Goal: Transaction & Acquisition: Purchase product/service

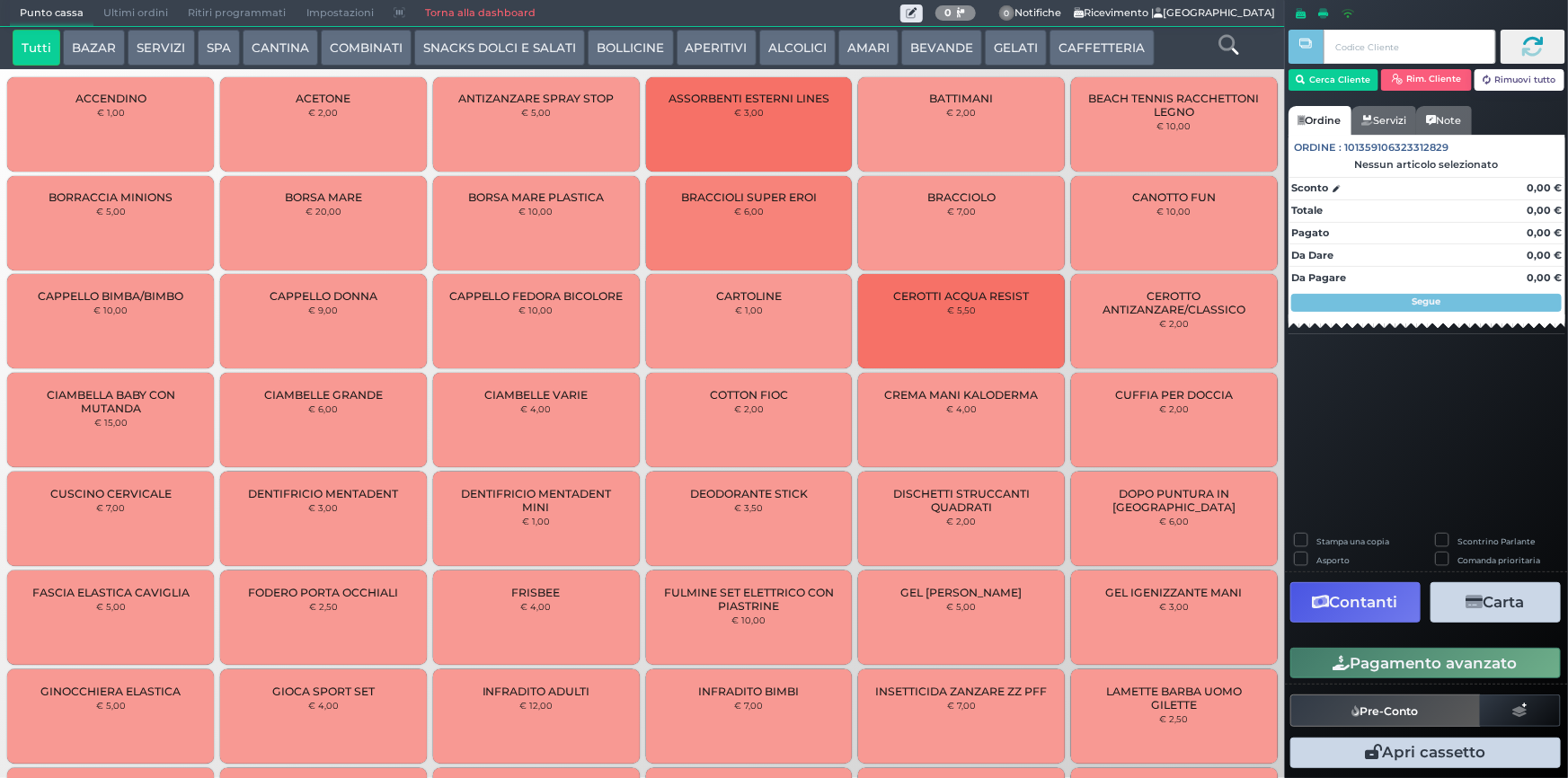
click at [1227, 47] on icon at bounding box center [1228, 45] width 20 height 20
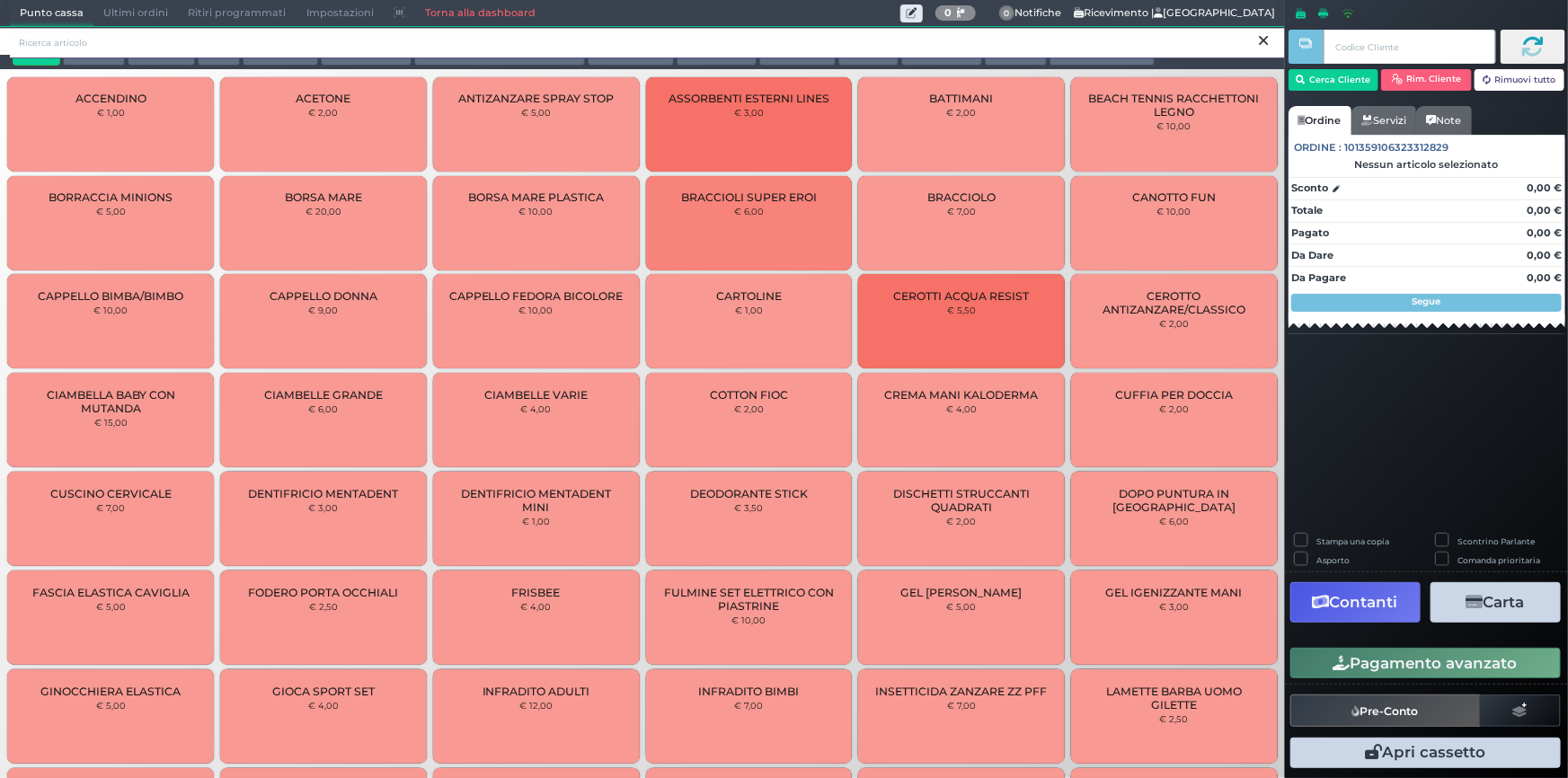
click at [616, 36] on input "search" at bounding box center [648, 43] width 1275 height 32
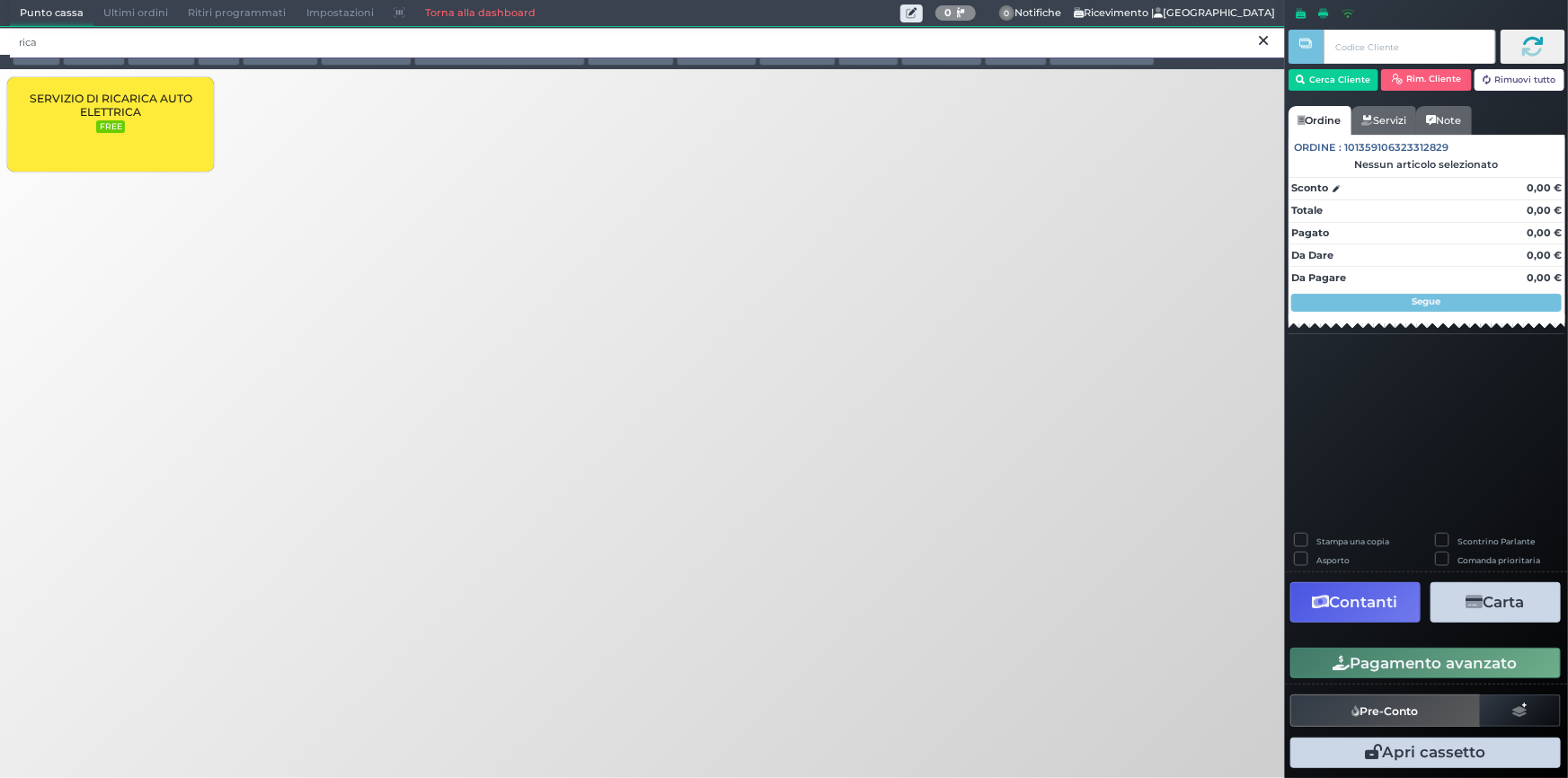
type input "rica"
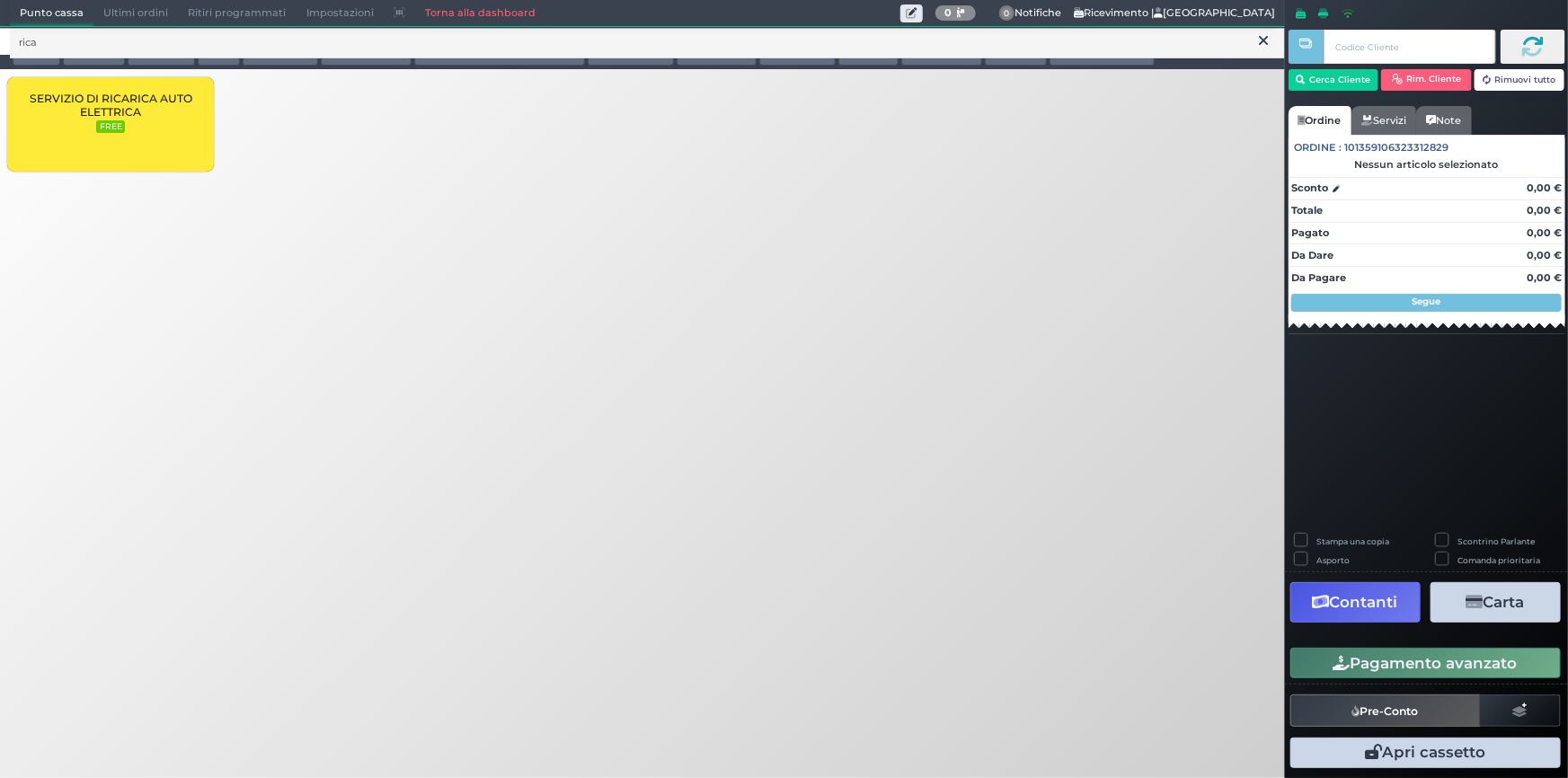
click at [130, 130] on div "SERVIZIO DI RICARICA AUTO ELETTRICA FREE" at bounding box center [110, 125] width 206 height 95
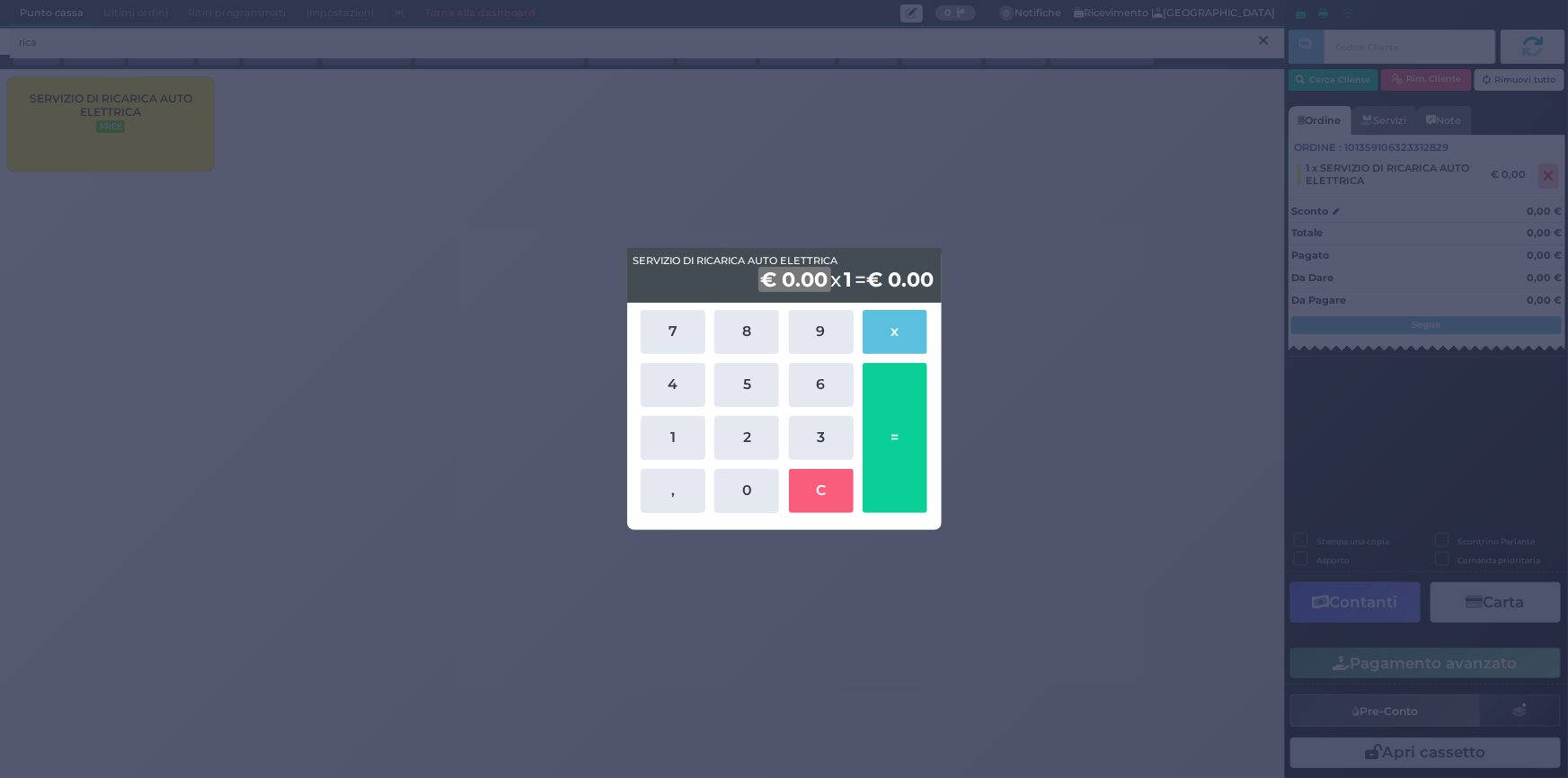
click at [1014, 276] on div "SERVIZIO DI RICARICA AUTO ELETTRICA SERVIZIO DI RICARICA AUTO ELETTRICA € 0.00 …" at bounding box center [784, 389] width 1568 height 778
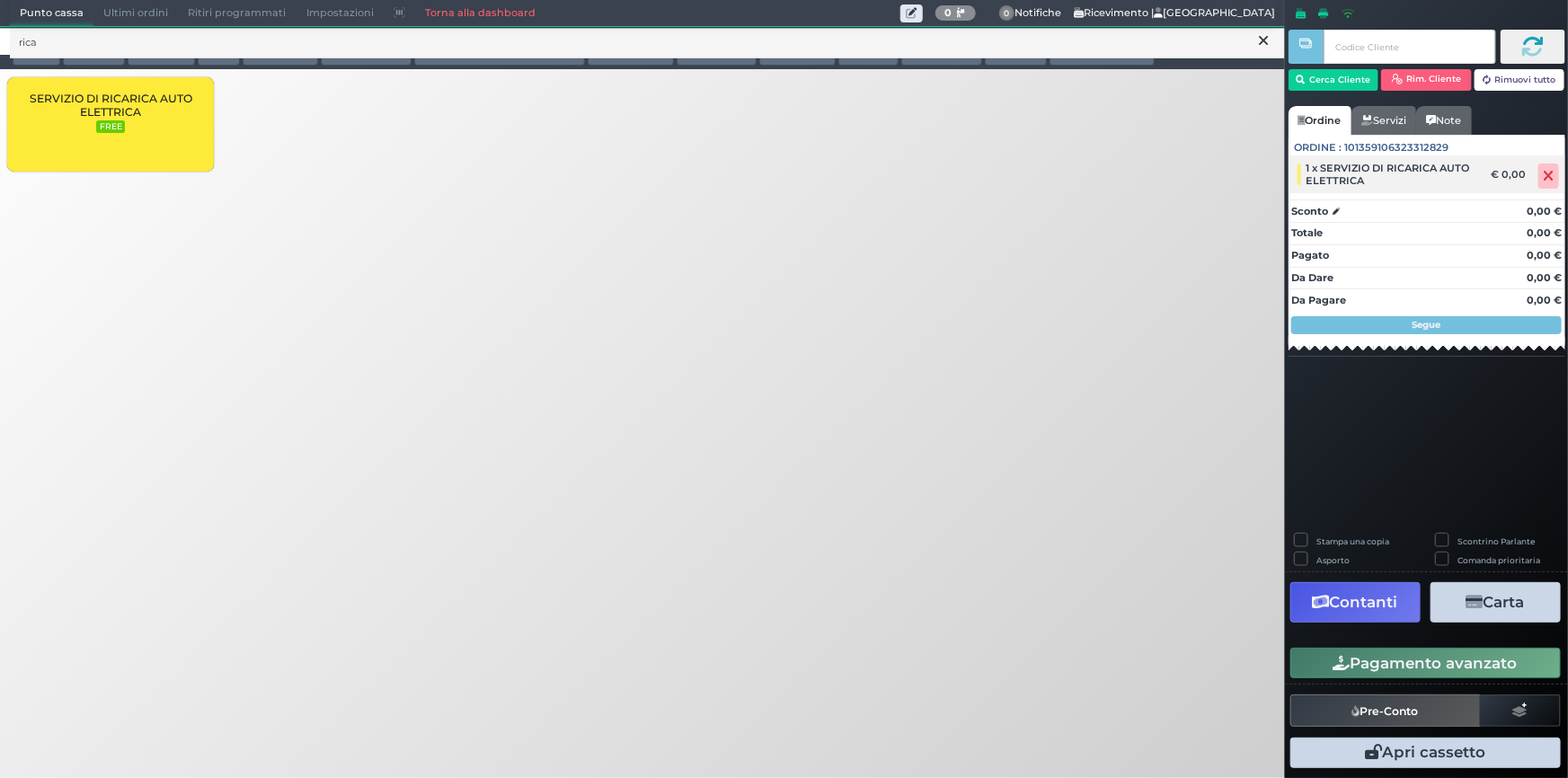
click at [1383, 171] on span "1 x SERVIZIO DI RICARICA AUTO ELETTRICA" at bounding box center [1392, 175] width 173 height 25
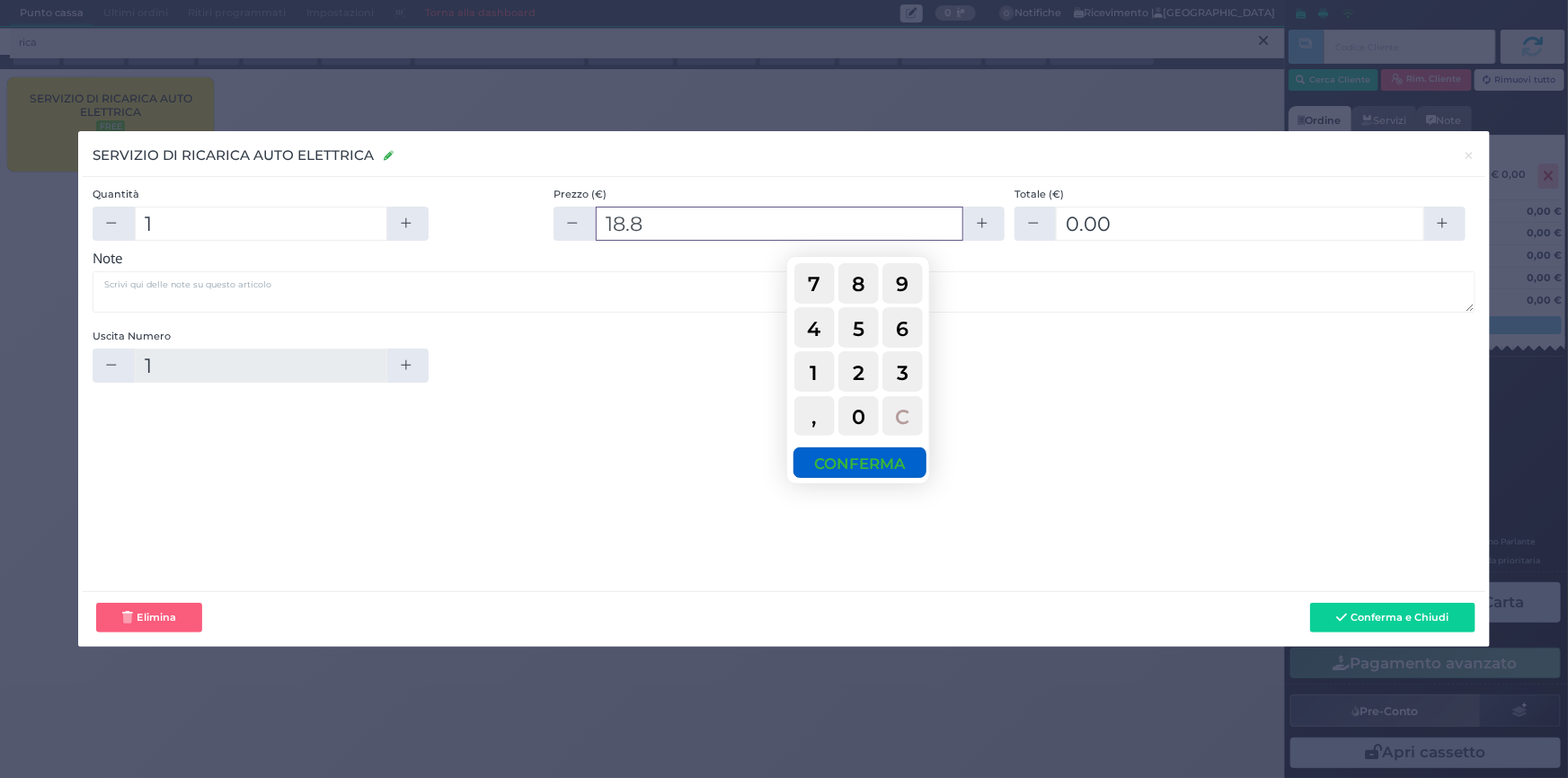
type input "18.8"
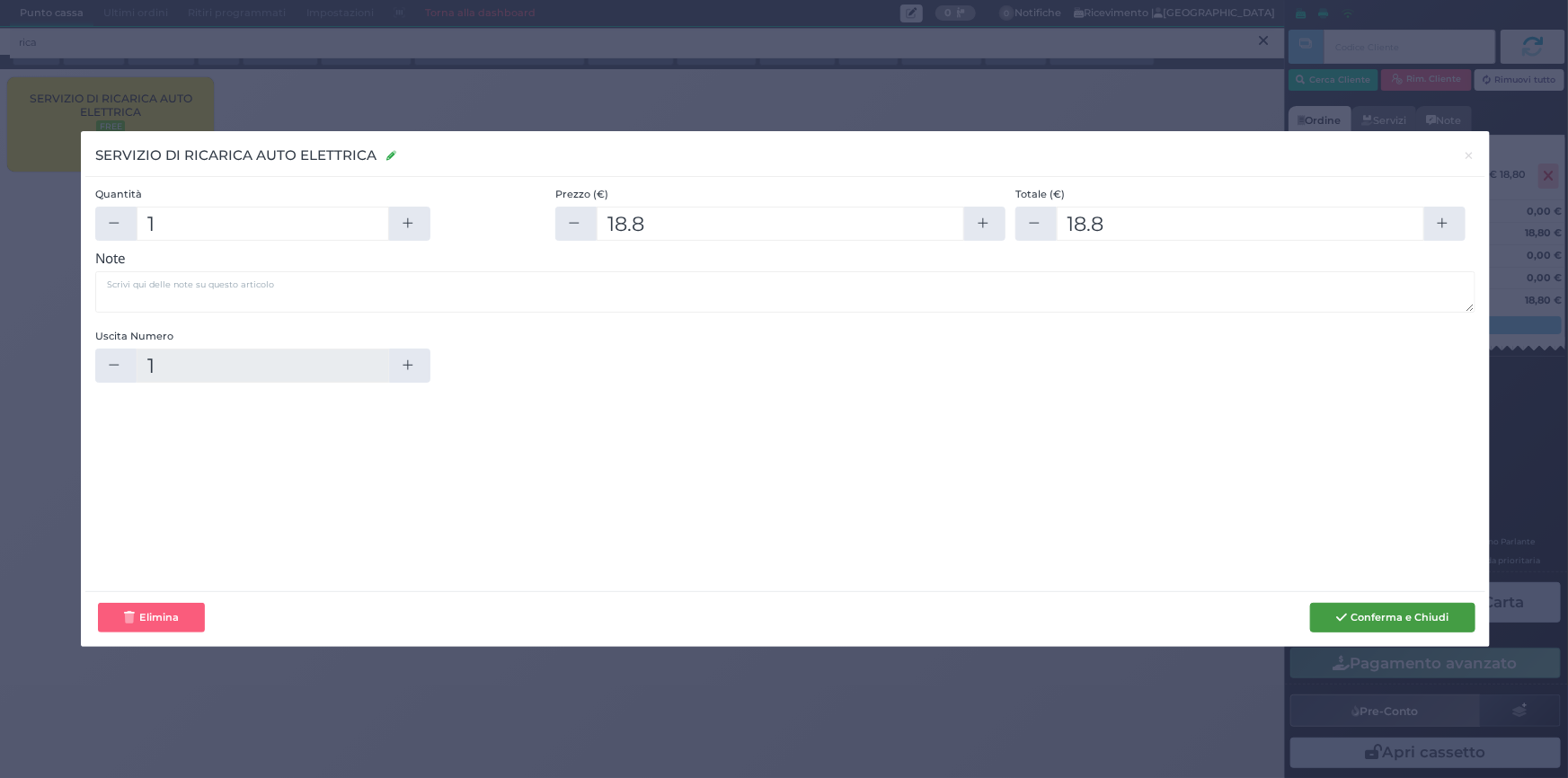
click at [1412, 623] on button "Conferma e Chiudi" at bounding box center [1392, 619] width 165 height 31
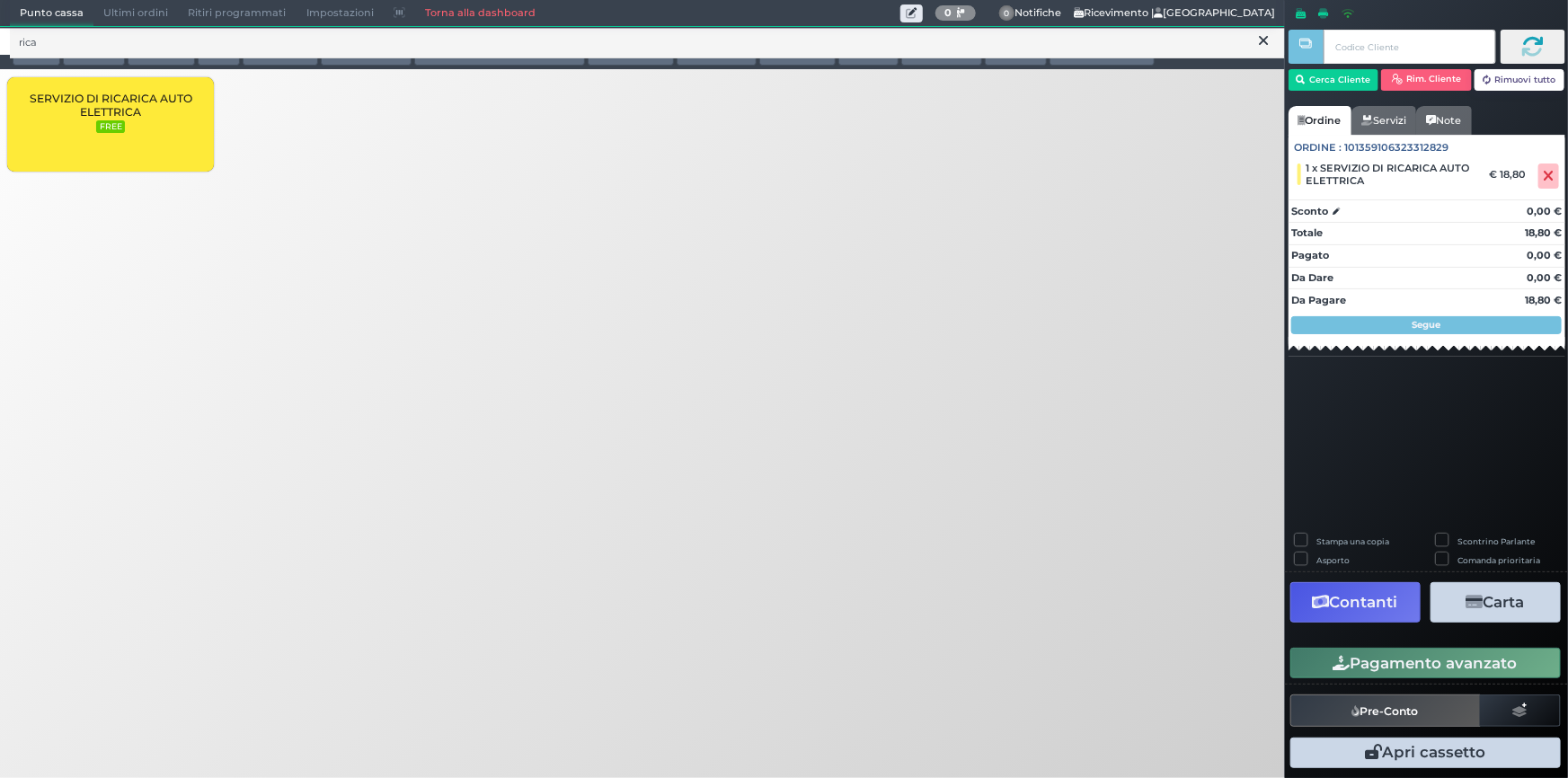
click at [1357, 603] on button "Contanti" at bounding box center [1354, 602] width 130 height 40
